Goal: Navigation & Orientation: Find specific page/section

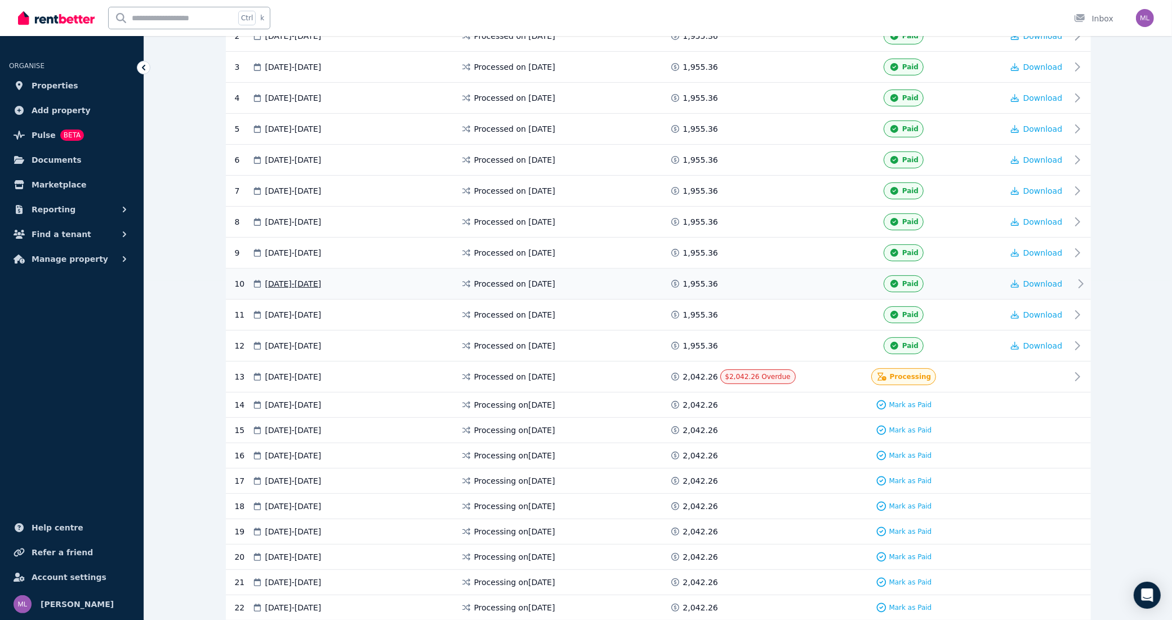
scroll to position [319, 0]
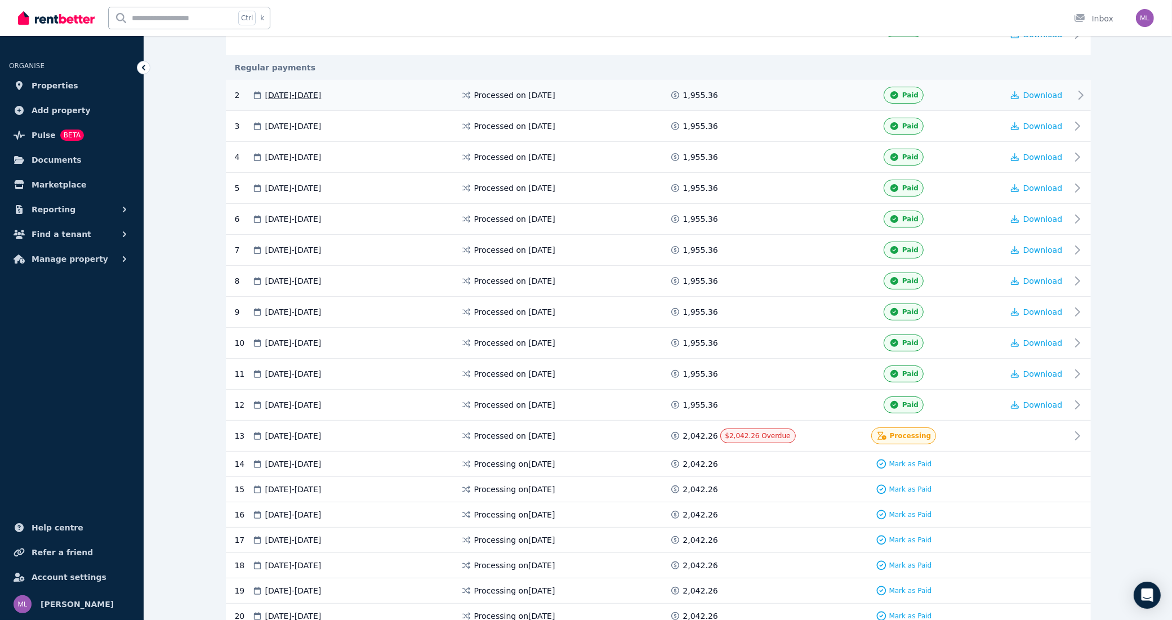
scroll to position [282, 0]
click at [887, 435] on icon at bounding box center [881, 434] width 11 height 8
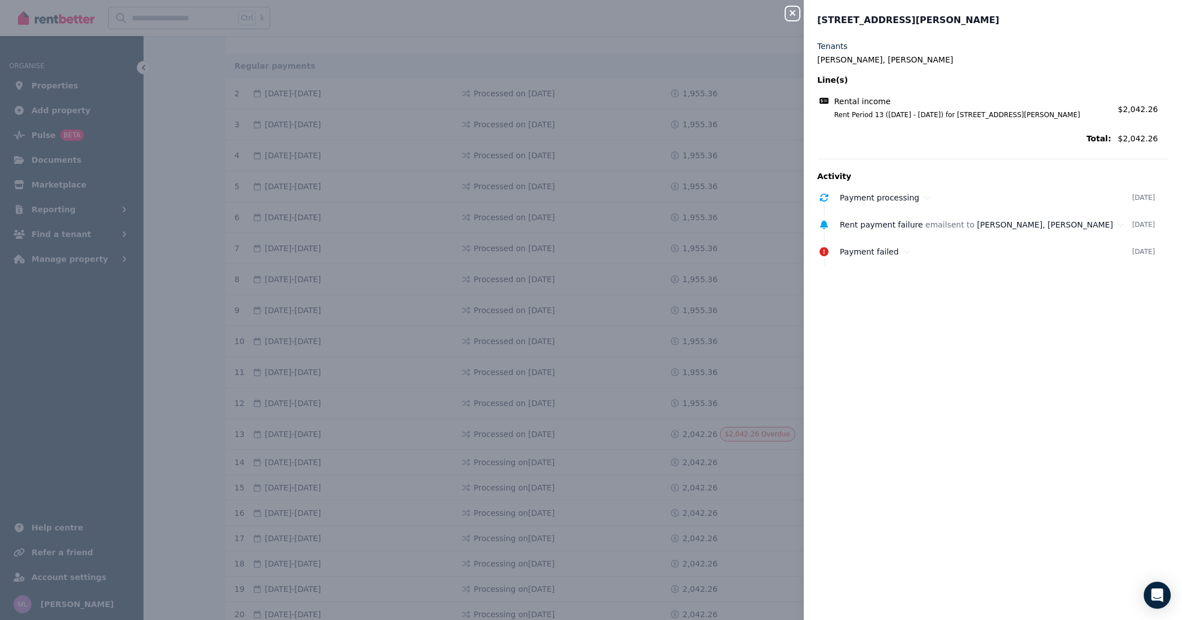
click at [794, 15] on icon "button" at bounding box center [793, 12] width 14 height 9
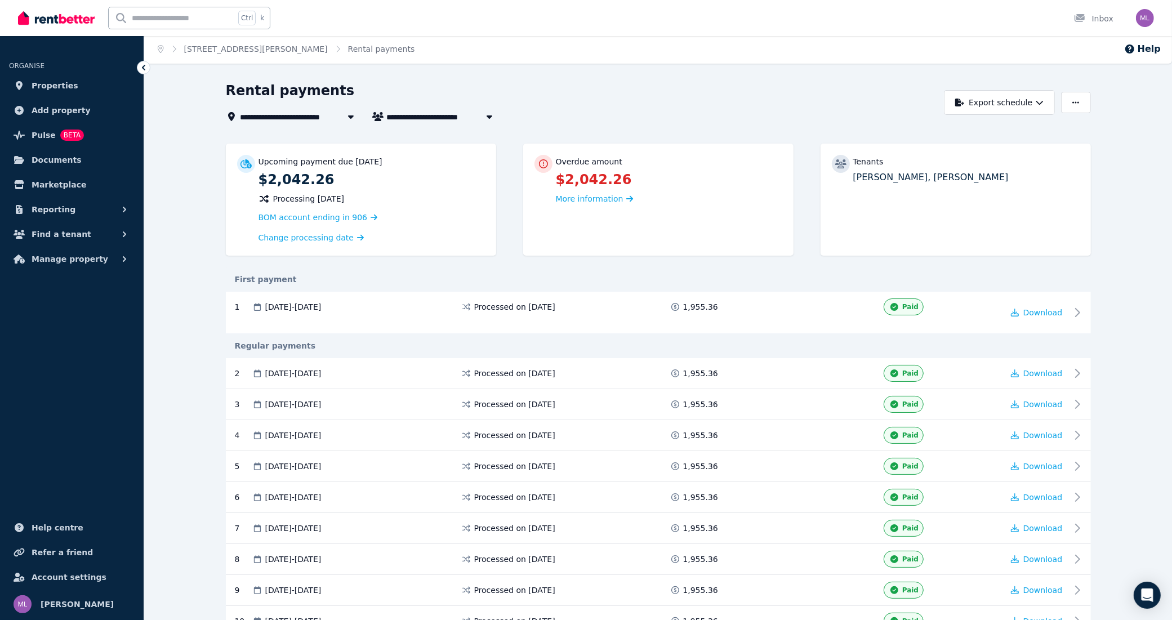
scroll to position [0, 0]
click at [590, 204] on span "More information" at bounding box center [590, 200] width 68 height 9
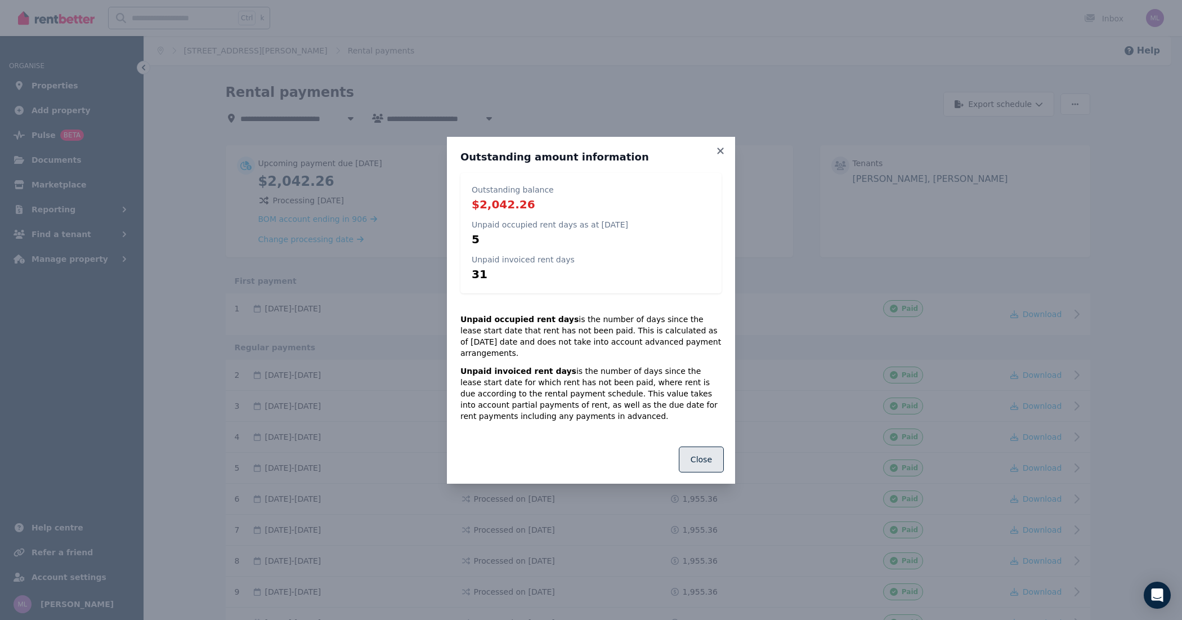
click at [702, 457] on button "Close" at bounding box center [701, 459] width 45 height 26
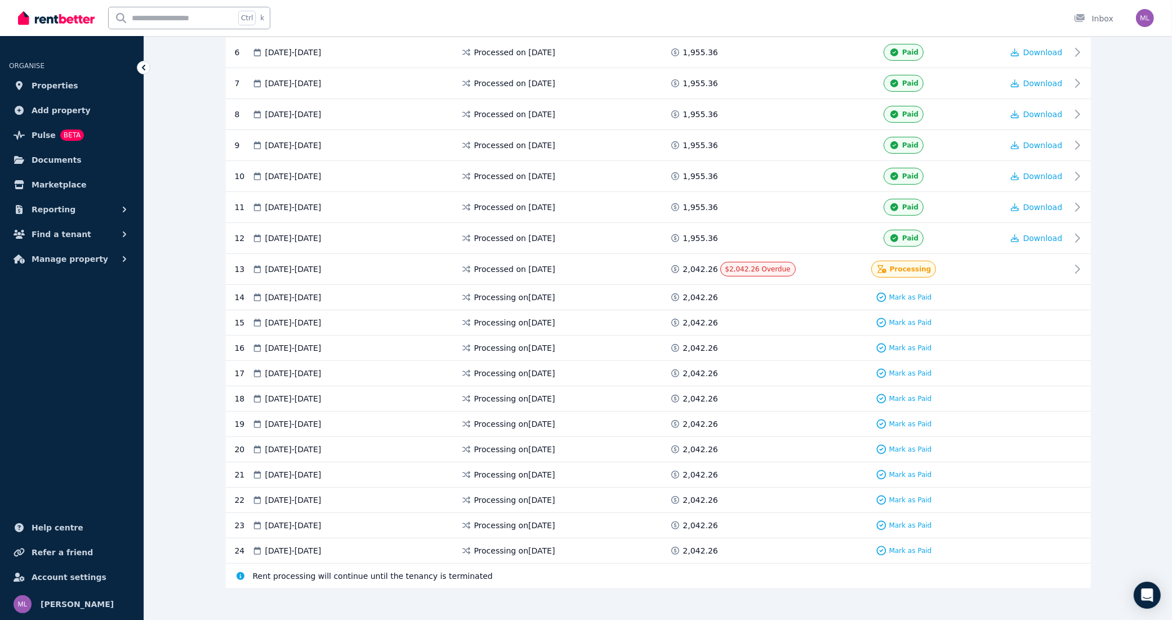
scroll to position [460, 0]
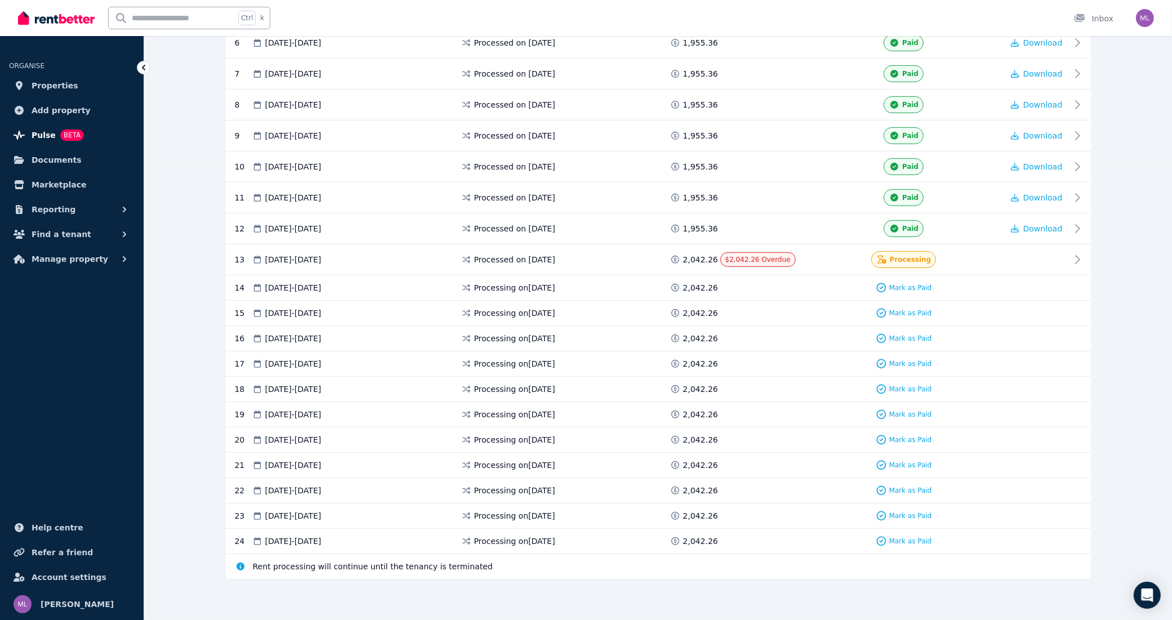
click at [33, 131] on span "Pulse" at bounding box center [44, 135] width 24 height 14
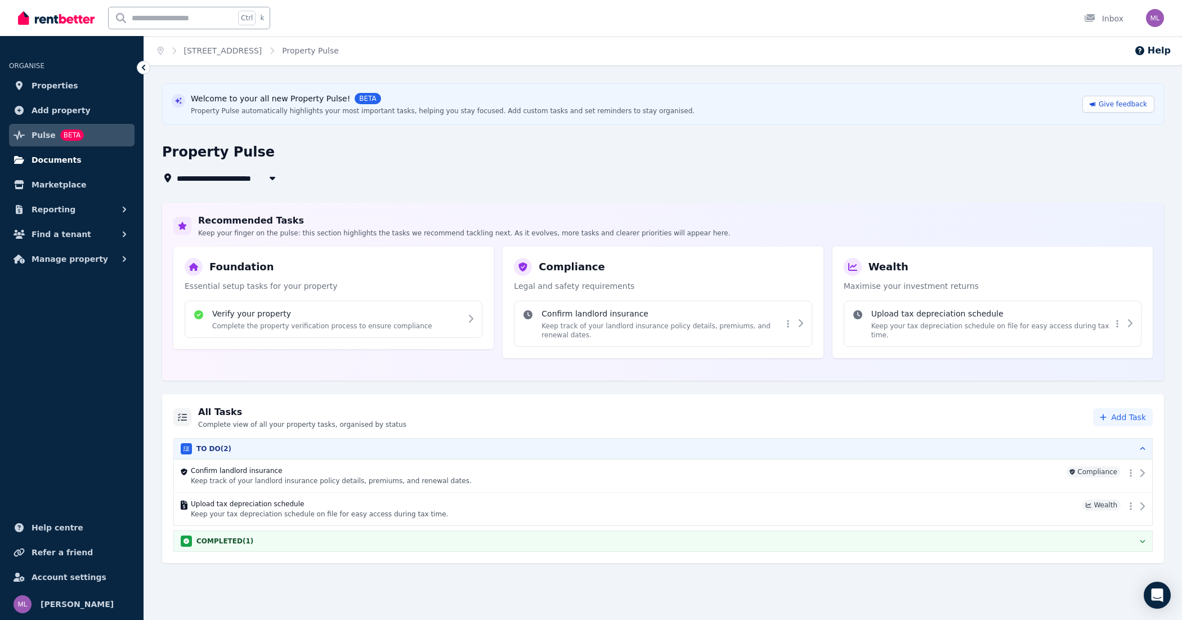
click at [41, 165] on span "Documents" at bounding box center [57, 160] width 50 height 14
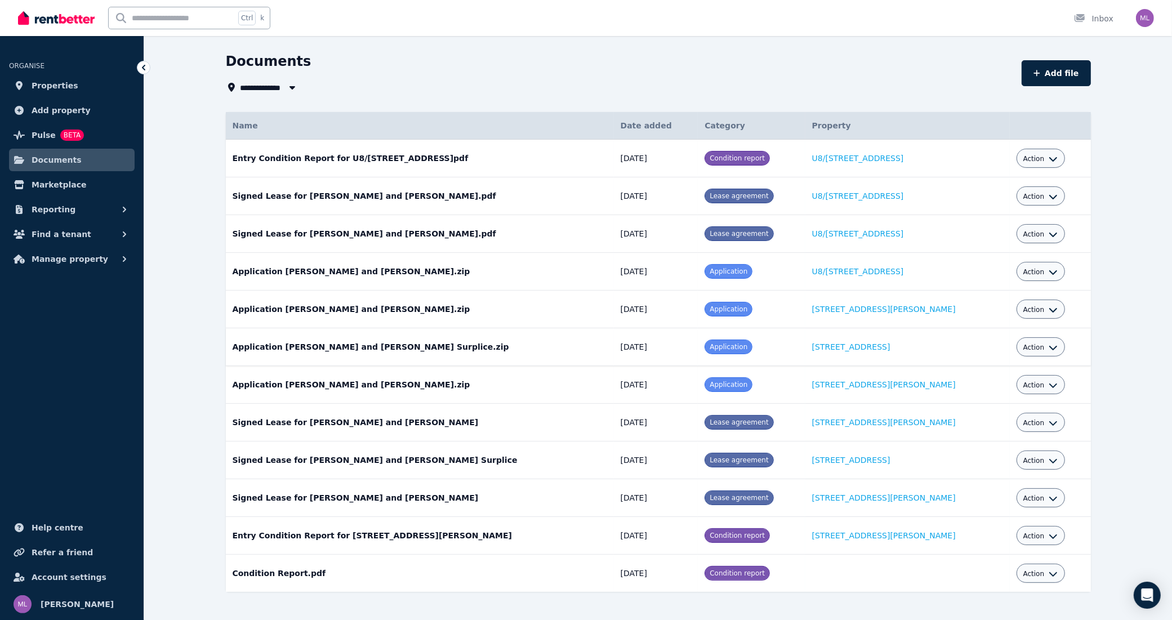
scroll to position [48, 0]
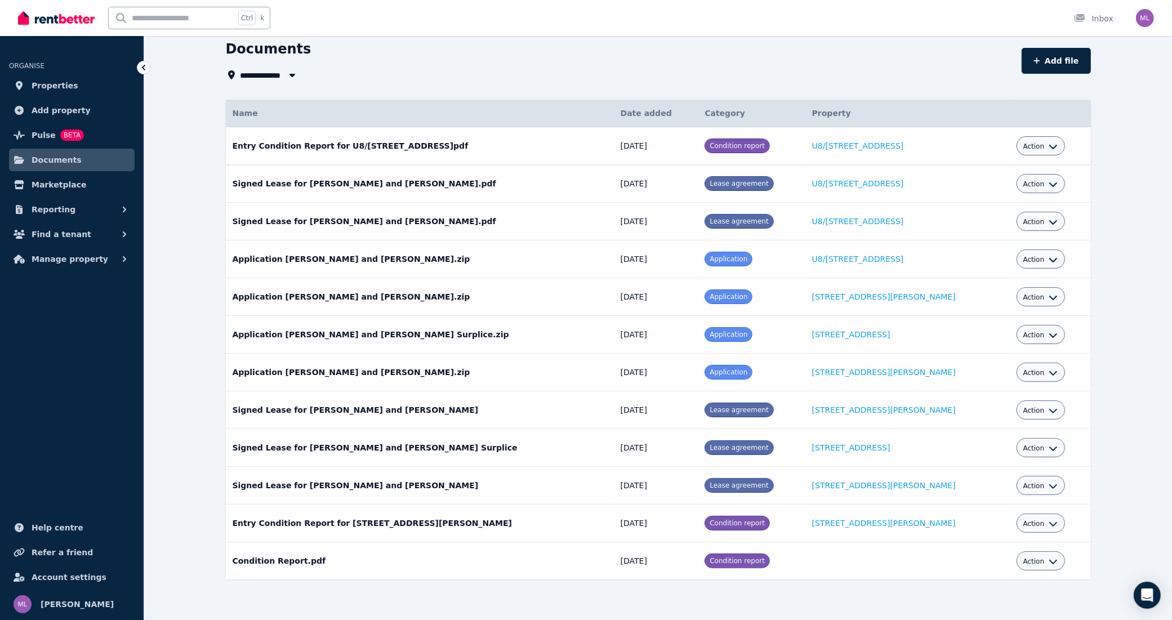
click at [1048, 142] on icon "button" at bounding box center [1052, 146] width 9 height 9
click at [1121, 144] on div "**********" at bounding box center [658, 330] width 1028 height 580
